Goal: Information Seeking & Learning: Learn about a topic

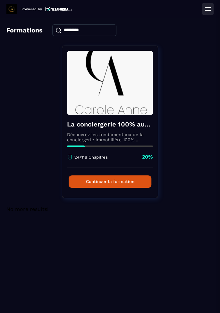
click at [128, 183] on button "Continuer la formation" at bounding box center [110, 181] width 83 height 13
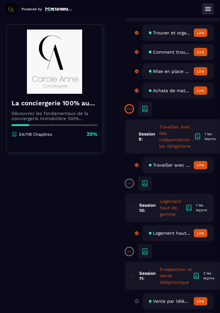
scroll to position [799, 0]
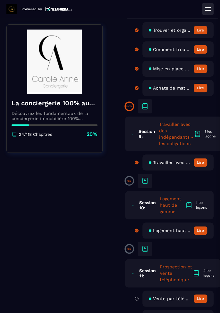
click at [131, 177] on span at bounding box center [129, 180] width 7 height 7
click at [147, 182] on icon at bounding box center [145, 183] width 4 height 2
click at [148, 179] on icon at bounding box center [145, 181] width 8 height 8
click at [130, 180] on p "0%" at bounding box center [130, 181] width 4 height 3
click at [146, 177] on icon at bounding box center [145, 181] width 8 height 8
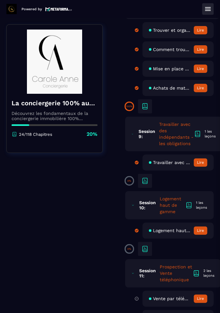
click at [143, 177] on icon at bounding box center [145, 181] width 8 height 8
click at [144, 245] on icon at bounding box center [145, 249] width 8 height 8
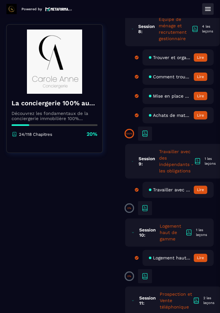
scroll to position [771, 0]
click at [131, 207] on p "0%" at bounding box center [130, 208] width 4 height 3
click at [146, 206] on icon at bounding box center [145, 209] width 8 height 8
click at [145, 207] on icon at bounding box center [145, 209] width 8 height 8
click at [145, 206] on icon at bounding box center [145, 209] width 8 height 8
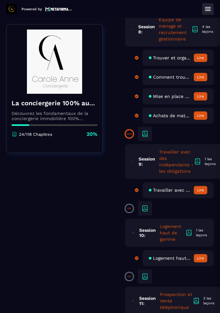
click at [145, 206] on icon at bounding box center [145, 209] width 8 height 8
click at [199, 186] on button "Lire" at bounding box center [200, 190] width 13 height 8
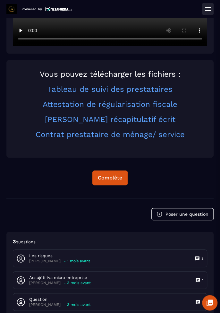
scroll to position [174, 0]
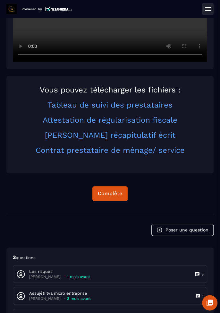
click at [112, 197] on div "Complète" at bounding box center [110, 193] width 24 height 6
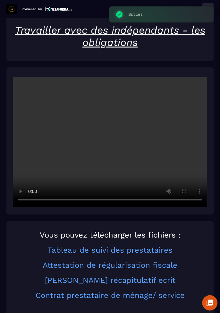
scroll to position [27, 0]
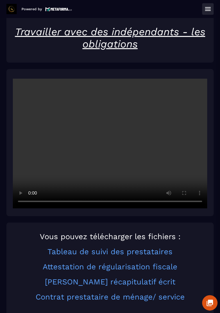
click at [210, 7] on icon at bounding box center [208, 9] width 8 height 8
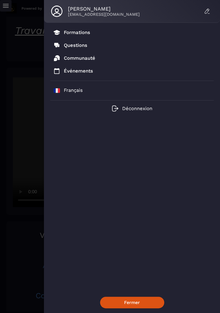
click at [78, 33] on p "Formations" at bounding box center [77, 33] width 26 height 6
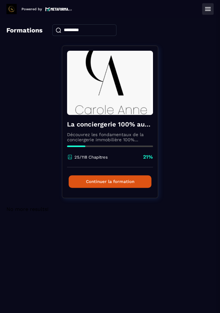
click at [130, 180] on button "Continuer la formation" at bounding box center [110, 181] width 83 height 13
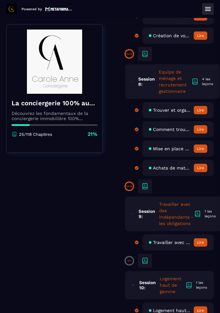
scroll to position [729, 0]
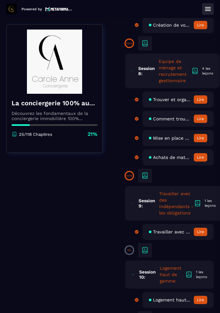
click at [202, 228] on button "Lire" at bounding box center [200, 232] width 13 height 8
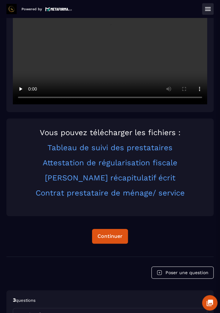
scroll to position [133, 0]
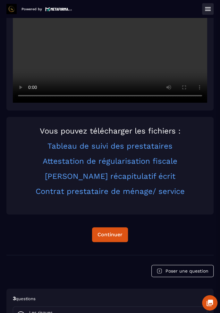
click at [113, 238] on div "Continuer" at bounding box center [110, 235] width 25 height 6
click at [110, 238] on div "Continuer" at bounding box center [110, 235] width 25 height 6
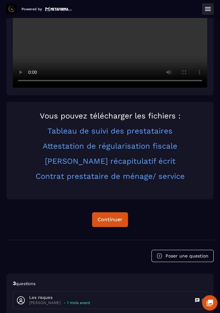
scroll to position [146, 0]
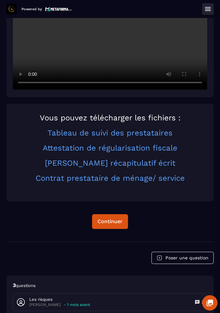
click at [112, 225] on div "Continuer" at bounding box center [110, 221] width 25 height 6
click at [209, 11] on icon at bounding box center [208, 9] width 8 height 8
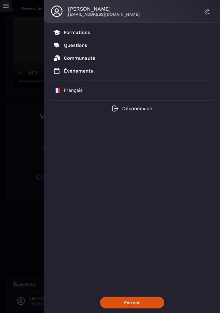
click at [82, 31] on p "Formations" at bounding box center [77, 33] width 26 height 6
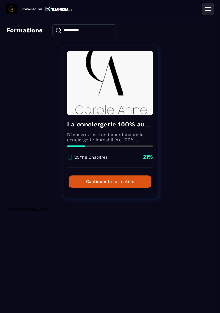
click at [206, 9] on icon at bounding box center [208, 9] width 8 height 8
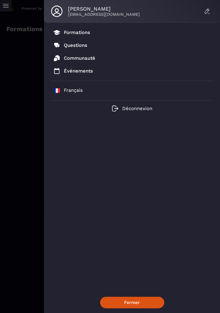
click at [78, 33] on p "Formations" at bounding box center [77, 33] width 26 height 6
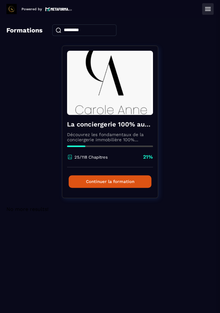
click at [124, 185] on button "Continuer la formation" at bounding box center [110, 181] width 83 height 13
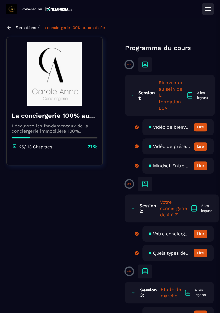
click at [145, 66] on icon at bounding box center [145, 65] width 8 height 8
click at [142, 66] on icon at bounding box center [145, 65] width 8 height 8
click at [190, 97] on icon at bounding box center [190, 98] width 4 height 2
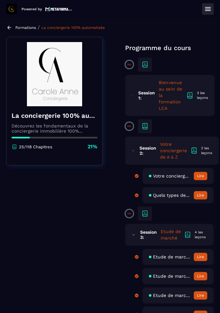
click at [192, 99] on div "Session 1: Bienvenue au sein de la formation LCA 3 les leçons" at bounding box center [170, 95] width 90 height 41
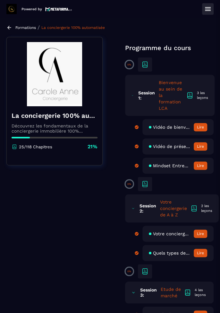
click at [201, 123] on button "Lire" at bounding box center [200, 127] width 13 height 8
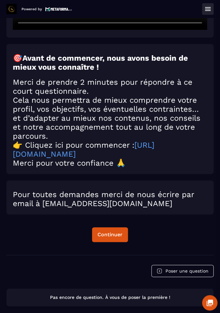
scroll to position [155, 0]
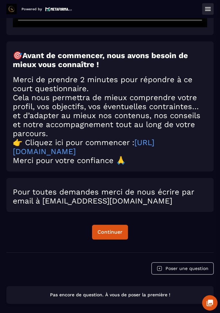
click at [115, 229] on button "Continuer" at bounding box center [110, 232] width 36 height 15
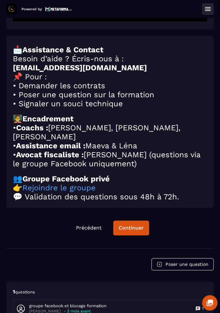
scroll to position [163, 0]
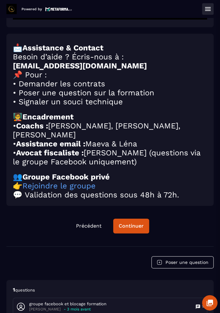
click at [136, 228] on div "Continuer" at bounding box center [131, 226] width 25 height 6
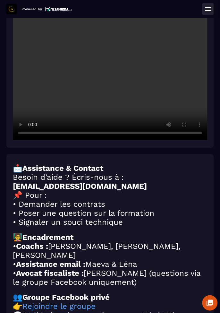
click at [134, 231] on p at bounding box center [110, 230] width 195 height 6
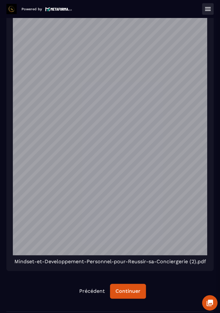
scroll to position [66, 0]
click at [130, 288] on div "Continuer" at bounding box center [128, 291] width 25 height 6
click at [131, 288] on div "Continuer" at bounding box center [128, 291] width 25 height 6
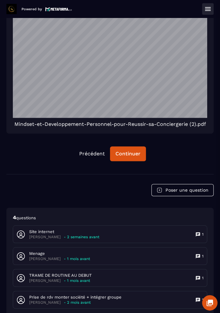
scroll to position [456, 0]
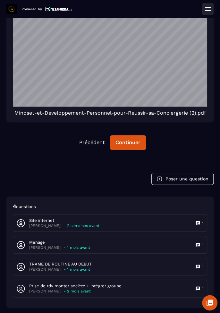
click at [205, 303] on button at bounding box center [209, 302] width 15 height 15
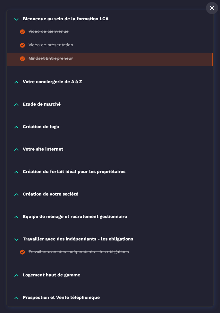
scroll to position [116, 0]
click at [73, 84] on p "Votre conciergerie de A à Z" at bounding box center [52, 82] width 59 height 6
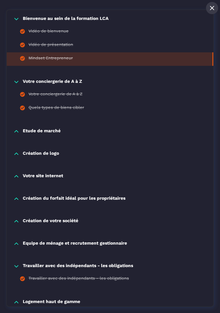
click at [51, 133] on p "Etude de marché" at bounding box center [42, 131] width 38 height 6
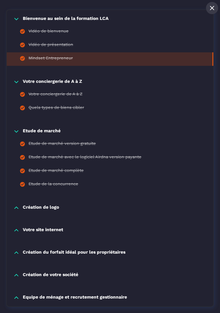
click at [50, 206] on p "Création de logo" at bounding box center [41, 208] width 36 height 6
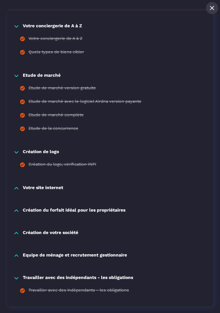
scroll to position [175, 0]
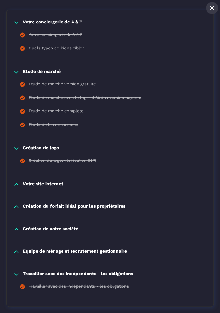
click at [57, 184] on p "Votre site internet" at bounding box center [43, 184] width 40 height 6
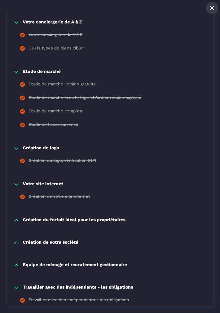
click at [112, 220] on p "Création du forfait idéal pour les propriétaires" at bounding box center [74, 220] width 103 height 6
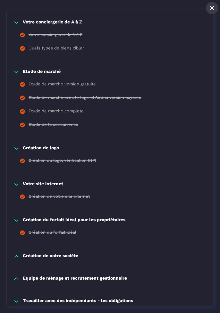
click at [72, 254] on p "Création de votre société" at bounding box center [51, 256] width 56 height 6
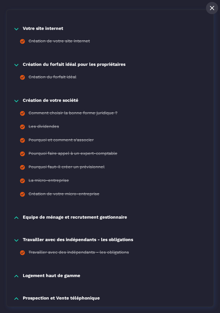
scroll to position [331, 0]
click at [112, 217] on p "Equipe de ménage et recrutement gestionnaire" at bounding box center [75, 217] width 104 height 6
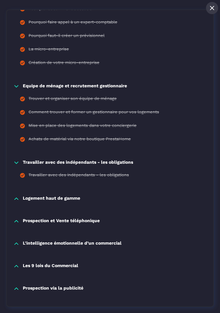
scroll to position [464, 0]
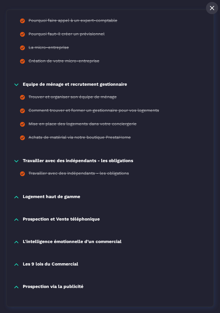
click at [71, 199] on p "Logement haut de gamme" at bounding box center [51, 197] width 57 height 6
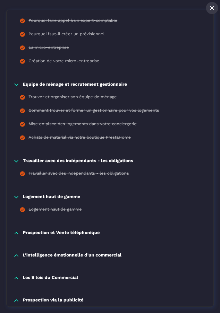
click at [91, 233] on p "Prospection et Vente téléphonique" at bounding box center [61, 233] width 77 height 6
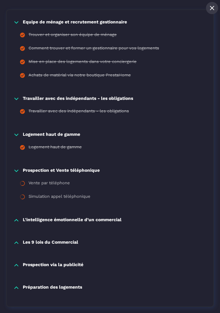
scroll to position [527, 0]
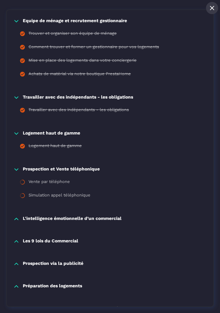
click at [52, 181] on div "Vente par téléphone" at bounding box center [49, 182] width 41 height 7
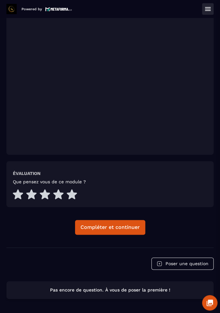
scroll to position [85, 0]
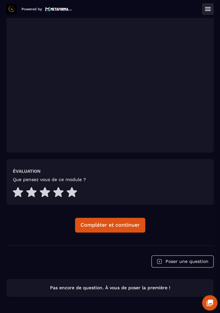
click at [72, 193] on icon at bounding box center [72, 192] width 10 height 10
click at [112, 227] on div "Compléter et continuer" at bounding box center [110, 225] width 59 height 6
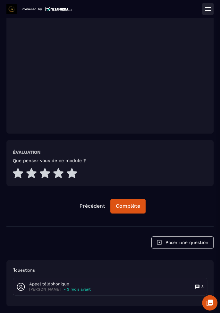
scroll to position [115, 0]
